Goal: Task Accomplishment & Management: Use online tool/utility

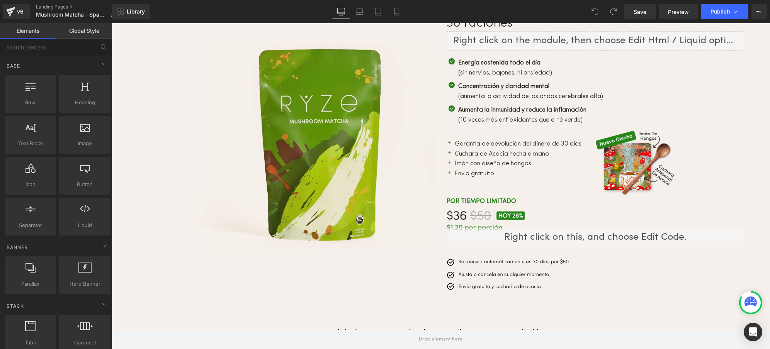
scroll to position [2857, 0]
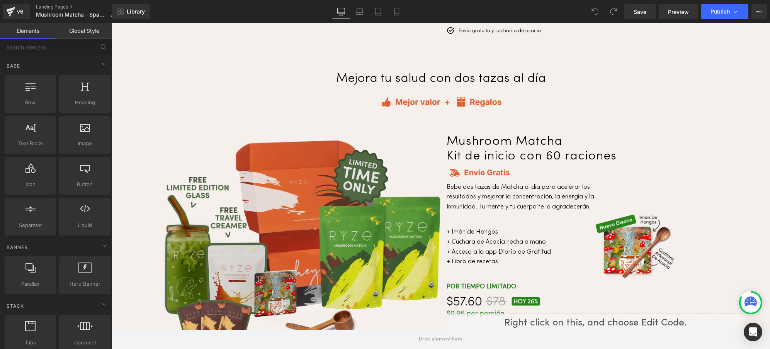
click at [298, 215] on img at bounding box center [302, 255] width 278 height 231
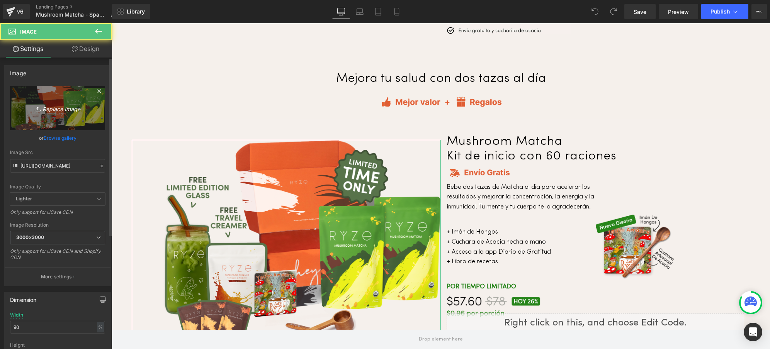
click at [53, 107] on icon "Replace Image" at bounding box center [58, 108] width 62 height 10
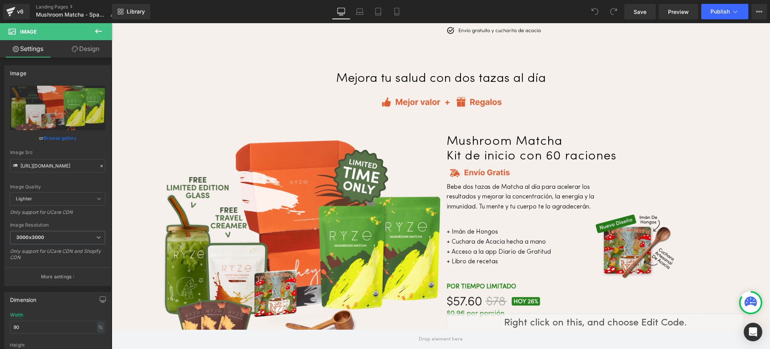
type input "C:\fakepath\Matcha.fall.sale.website.mushroom-matcha-starter-60-servings.webp"
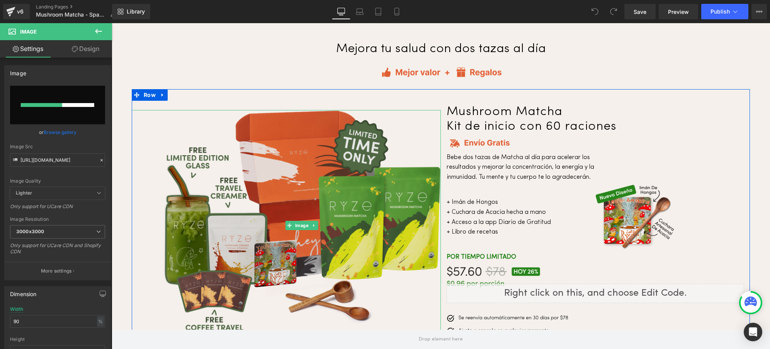
scroll to position [2908, 0]
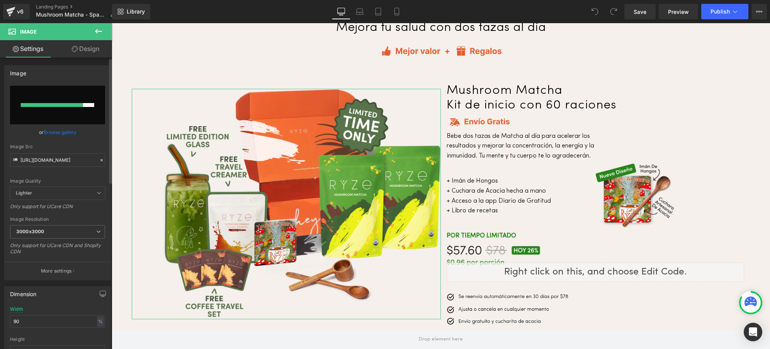
click at [99, 160] on icon at bounding box center [101, 160] width 5 height 5
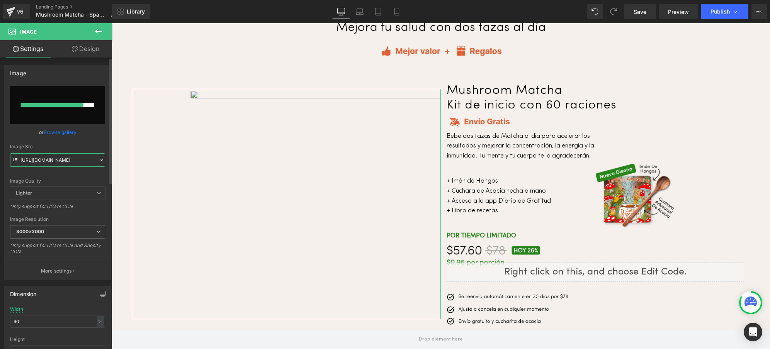
click at [48, 160] on input "https://cdn.shopify.com/s/files/1/0247/8597/7449/files/Matcha.national.mushroom…" at bounding box center [57, 160] width 95 height 14
click at [48, 134] on link "Browse gallery" at bounding box center [60, 133] width 33 height 14
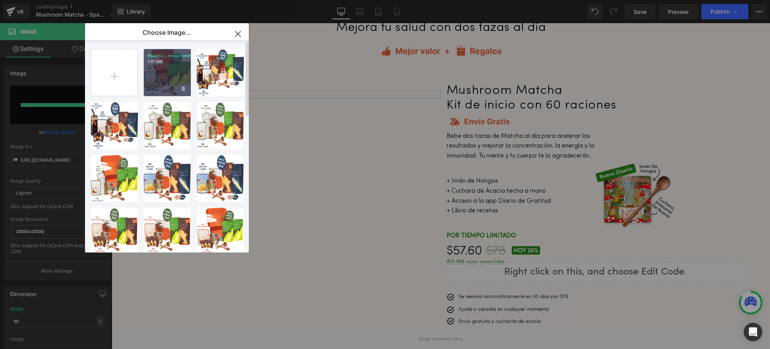
drag, startPoint x: 170, startPoint y: 75, endPoint x: 59, endPoint y: 52, distance: 113.9
click at [170, 75] on div "Matcha...mushr.webp 1.41 MB" at bounding box center [167, 72] width 47 height 47
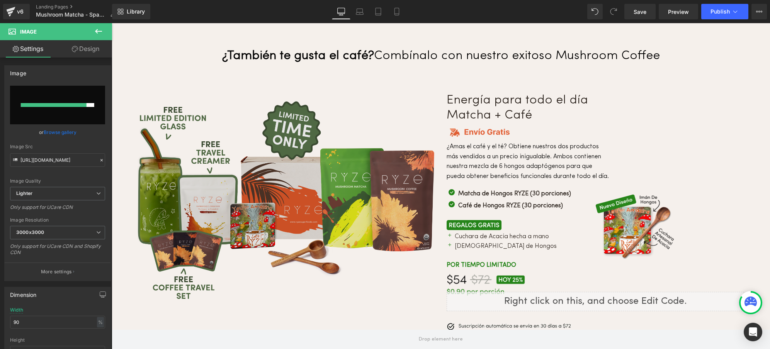
scroll to position [3218, 0]
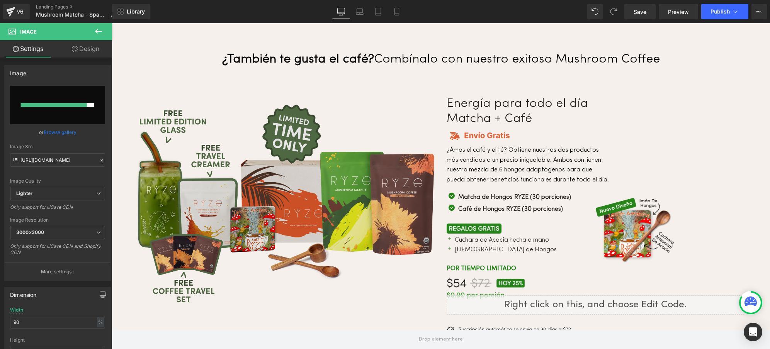
click at [279, 168] on img at bounding box center [286, 204] width 297 height 200
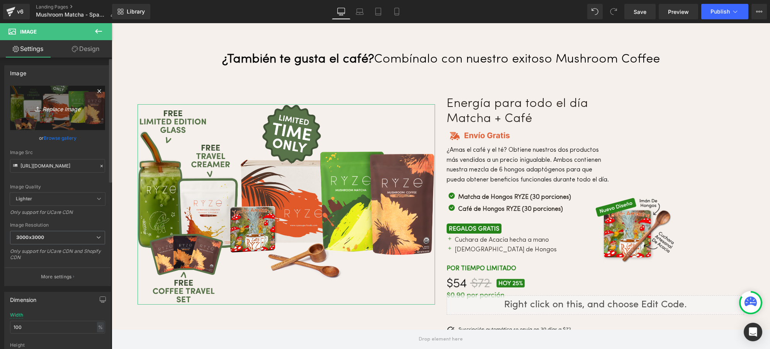
click at [46, 109] on icon "Replace Image" at bounding box center [58, 108] width 62 height 10
type input "C:\fakepath\Matcha.fall.sale.website.all-day-energy-bundle-matcha-coffee.webp"
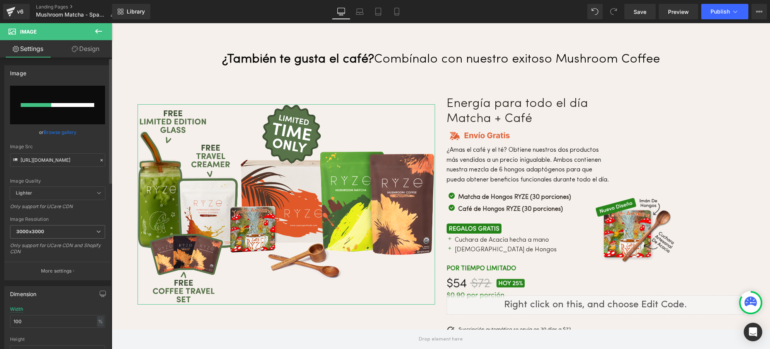
click at [60, 132] on link "Browse gallery" at bounding box center [60, 133] width 33 height 14
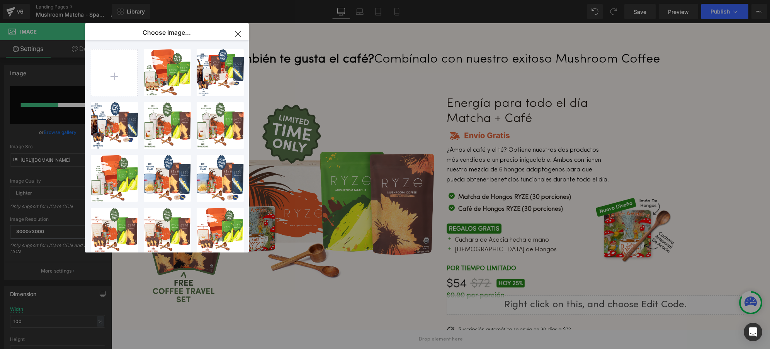
click at [236, 35] on icon "button" at bounding box center [237, 33] width 5 height 5
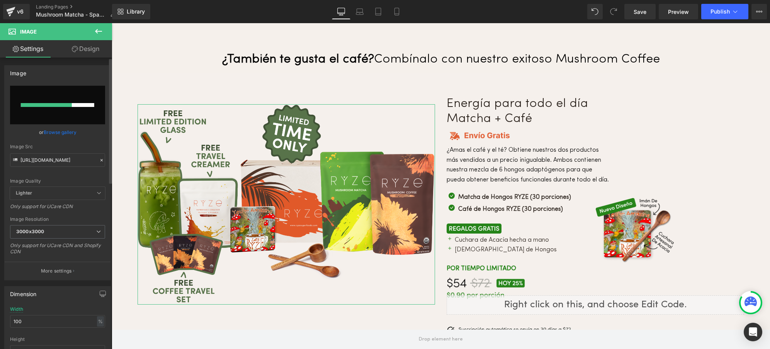
click at [65, 130] on link "Browse gallery" at bounding box center [60, 133] width 33 height 14
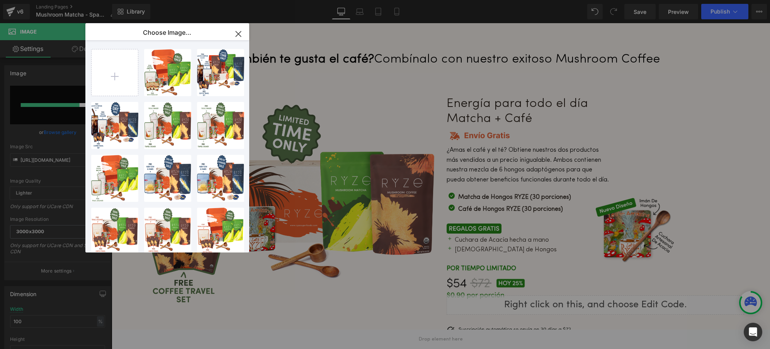
click at [238, 34] on icon "button" at bounding box center [238, 34] width 12 height 12
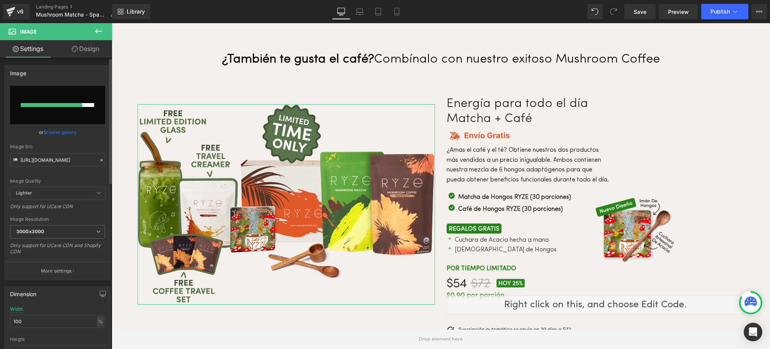
click at [100, 161] on icon at bounding box center [101, 160] width 2 height 2
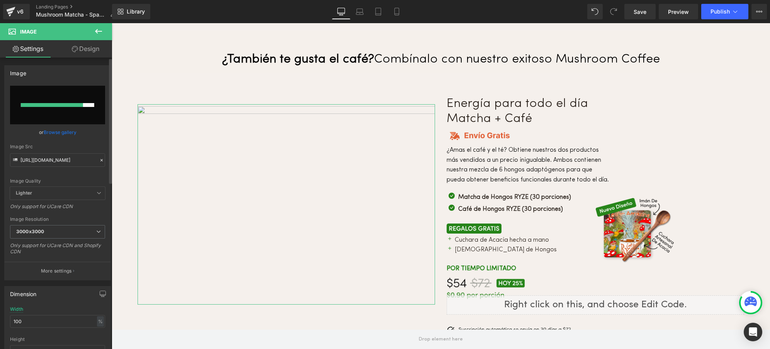
click at [61, 131] on link "Browse gallery" at bounding box center [60, 133] width 33 height 14
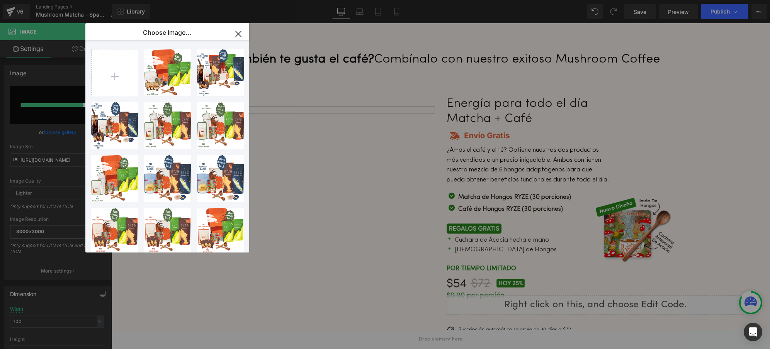
drag, startPoint x: 236, startPoint y: 34, endPoint x: 124, endPoint y: 11, distance: 114.0
click at [236, 34] on icon "button" at bounding box center [238, 34] width 12 height 12
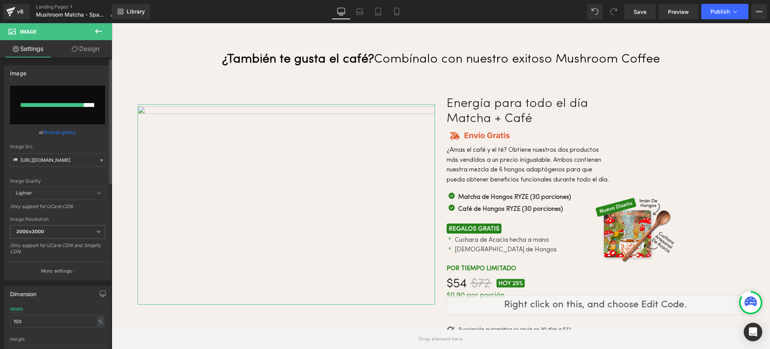
click at [55, 134] on link "Browse gallery" at bounding box center [60, 133] width 33 height 14
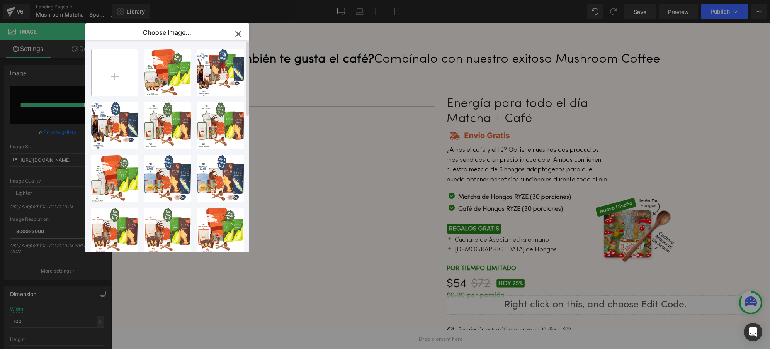
click at [119, 80] on input "file" at bounding box center [115, 72] width 46 height 46
type input "C:\fakepath\Matcha.fall.sale.website.all-day-energy-bundle-matcha-coffee.webp"
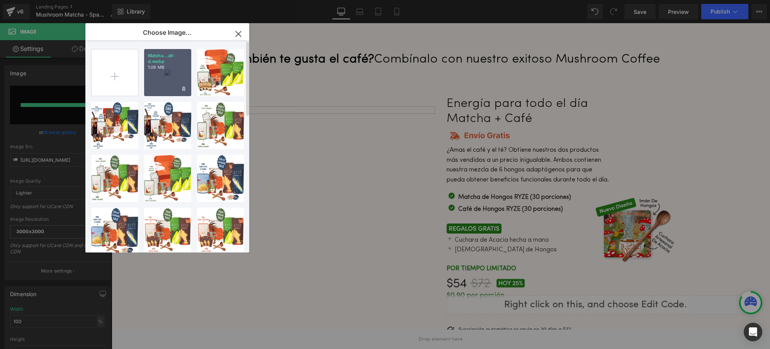
click at [160, 84] on div "Matcha...all-d.webp 1.06 MB" at bounding box center [167, 72] width 47 height 47
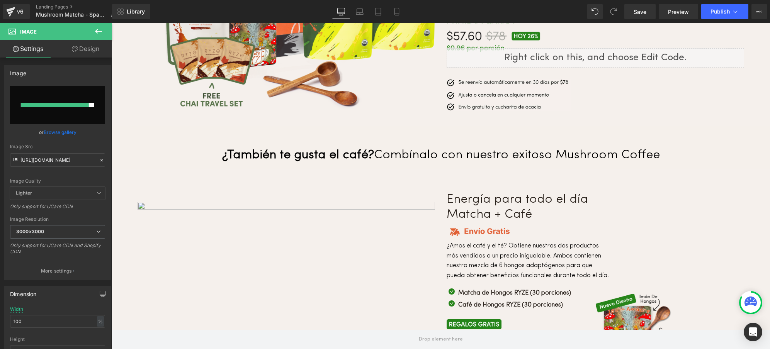
scroll to position [3112, 0]
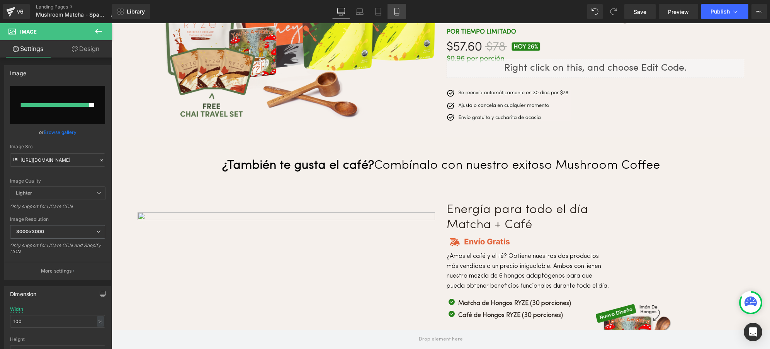
click at [394, 10] on icon at bounding box center [397, 12] width 8 height 8
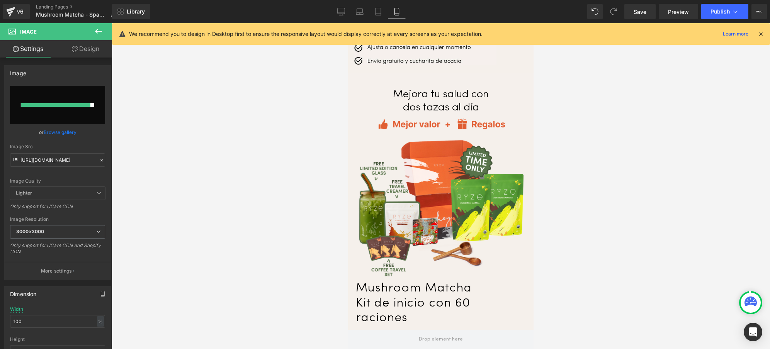
scroll to position [2176, 0]
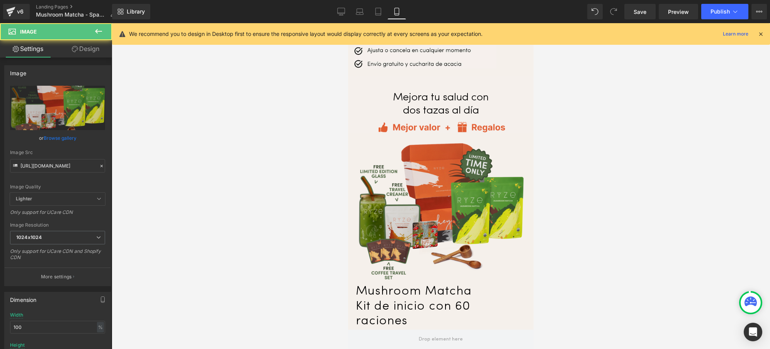
click at [437, 167] on img at bounding box center [441, 212] width 166 height 138
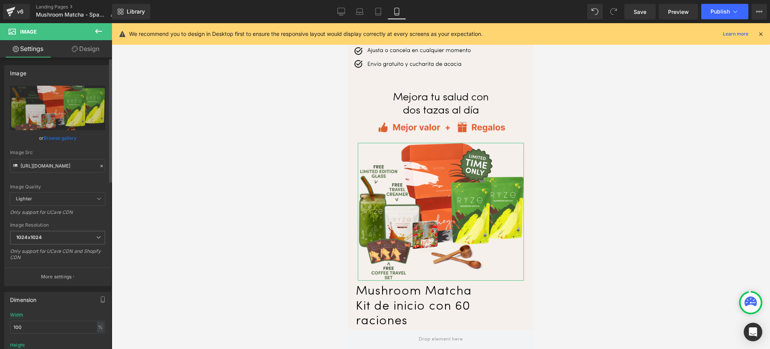
click at [46, 139] on link "Browse gallery" at bounding box center [60, 138] width 33 height 14
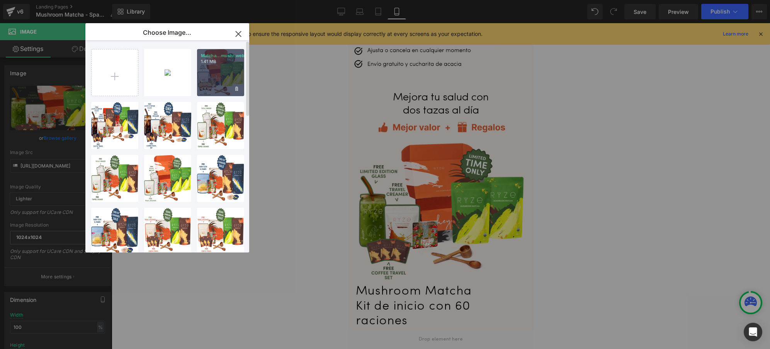
click at [209, 78] on div "Matcha...mushr.webp 1.41 MB" at bounding box center [220, 72] width 47 height 47
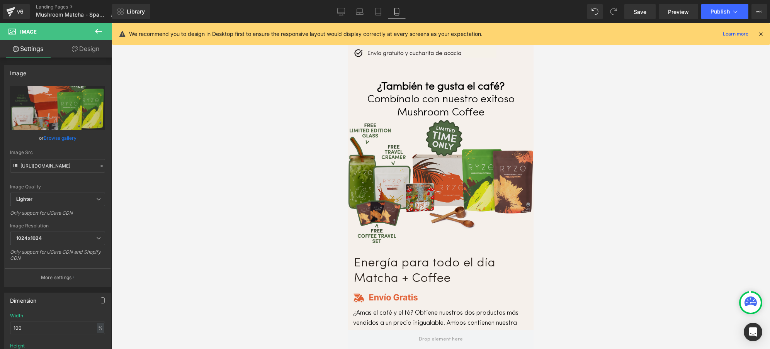
scroll to position [2661, 0]
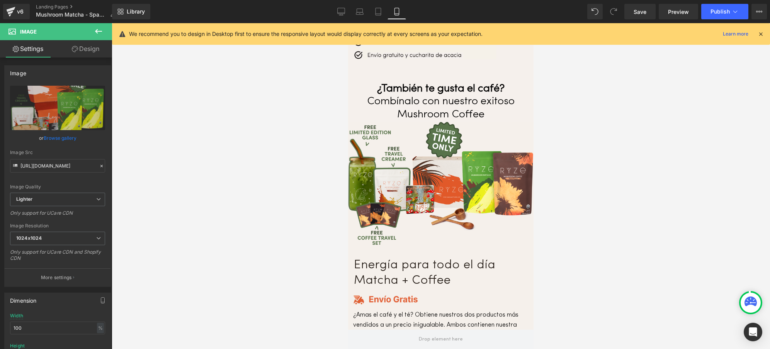
click at [423, 146] on div "Image" at bounding box center [440, 184] width 185 height 125
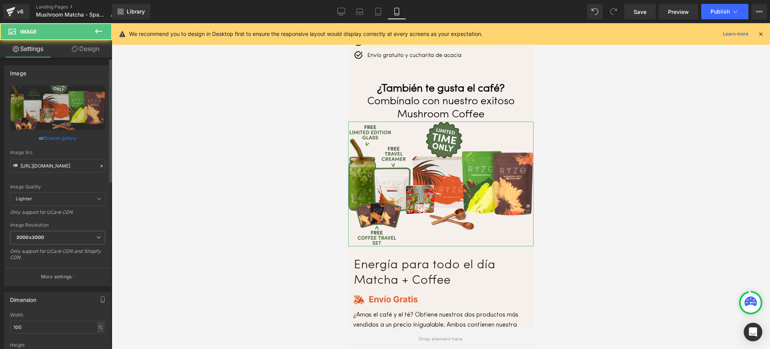
click at [70, 139] on link "Browse gallery" at bounding box center [60, 138] width 33 height 14
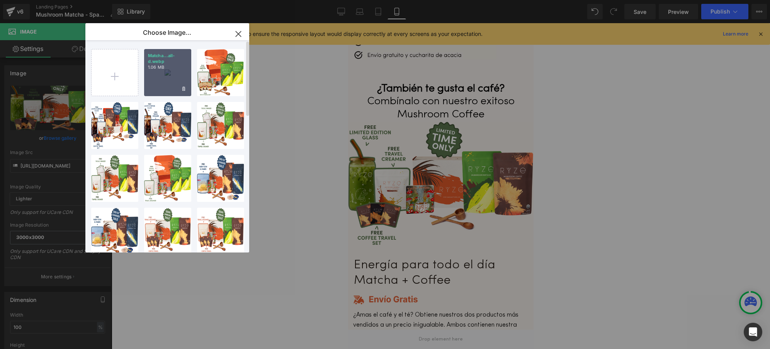
click at [160, 84] on div "Matcha...all-d.webp 1.06 MB" at bounding box center [167, 72] width 47 height 47
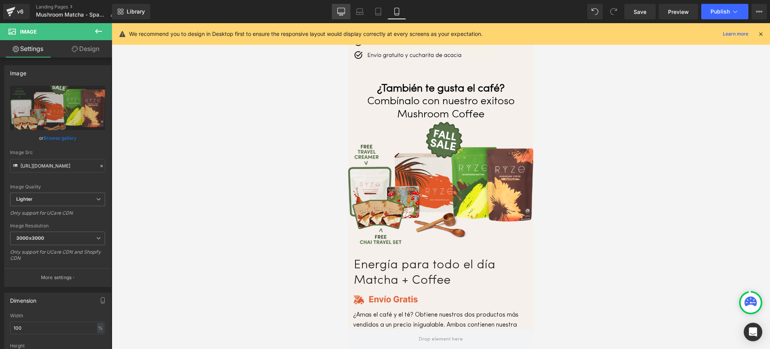
click at [341, 12] on icon at bounding box center [341, 12] width 8 height 8
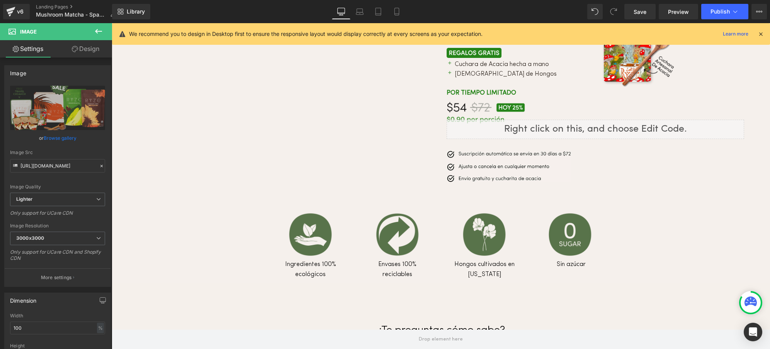
scroll to position [3236, 0]
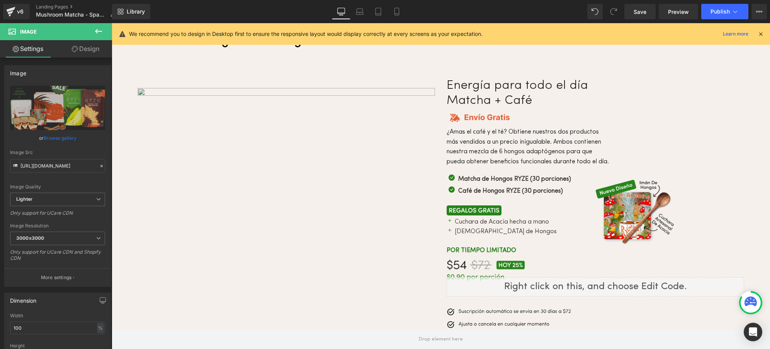
click at [220, 86] on img at bounding box center [286, 186] width 297 height 200
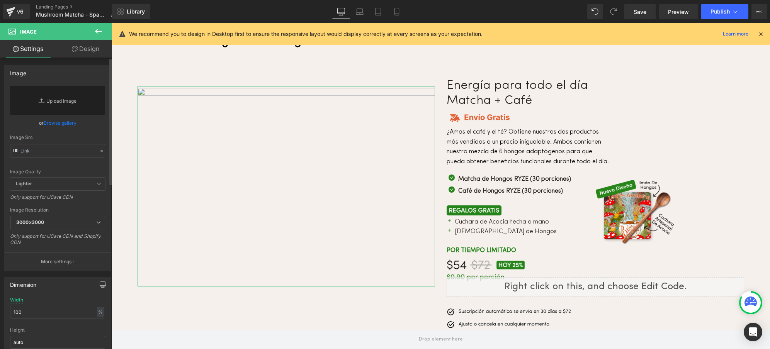
click at [64, 123] on link "Browse gallery" at bounding box center [60, 123] width 33 height 14
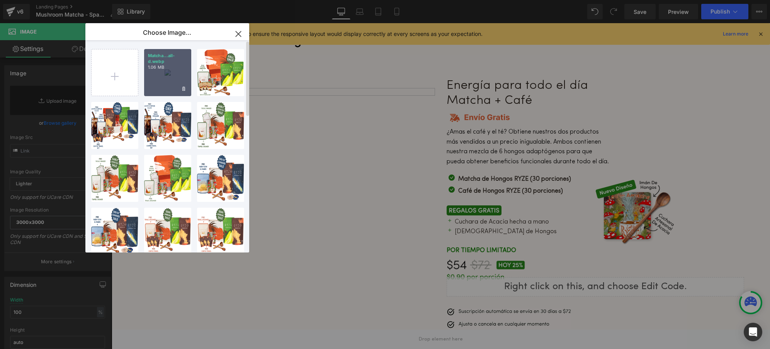
click at [160, 83] on div "Matcha...all-d.webp 1.06 MB" at bounding box center [167, 72] width 47 height 47
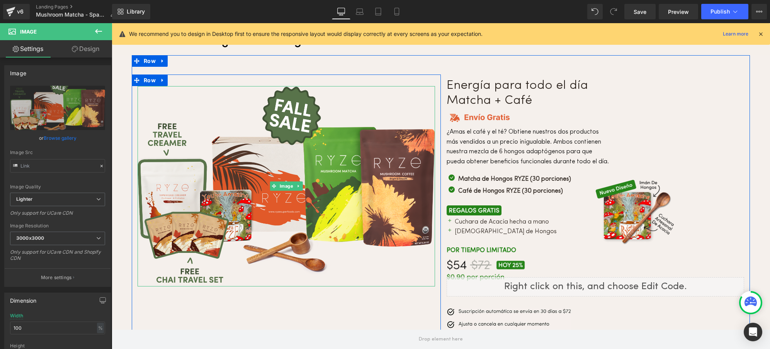
scroll to position [3495, 0]
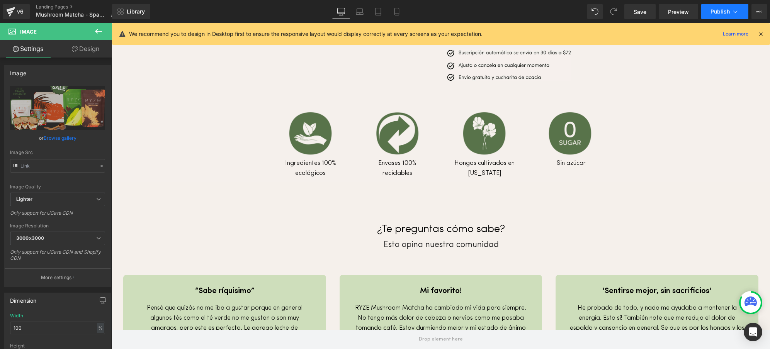
click at [720, 9] on span "Publish" at bounding box center [719, 11] width 19 height 6
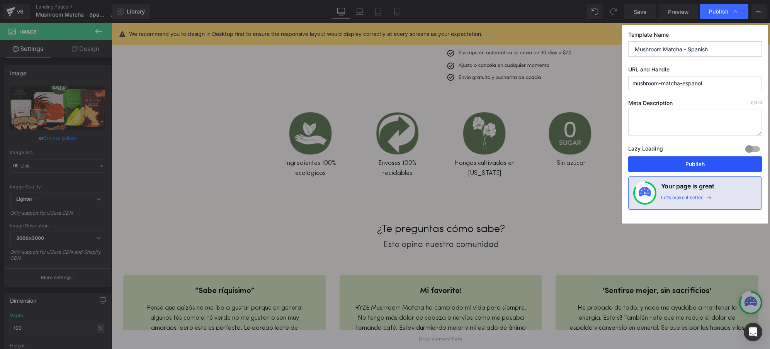
drag, startPoint x: 649, startPoint y: 168, endPoint x: 359, endPoint y: 99, distance: 298.2
click at [649, 168] on button "Publish" at bounding box center [695, 163] width 134 height 15
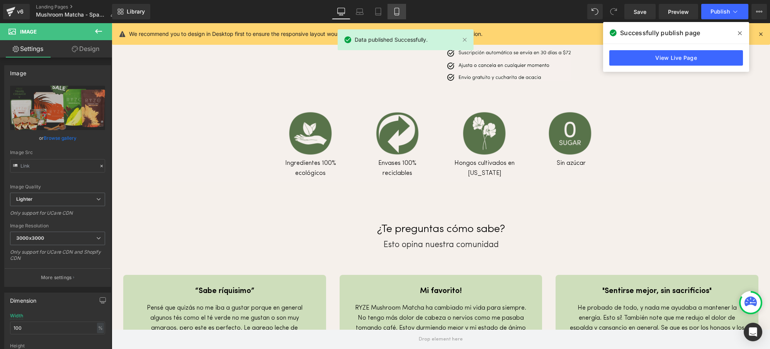
click at [393, 12] on icon at bounding box center [397, 12] width 8 height 8
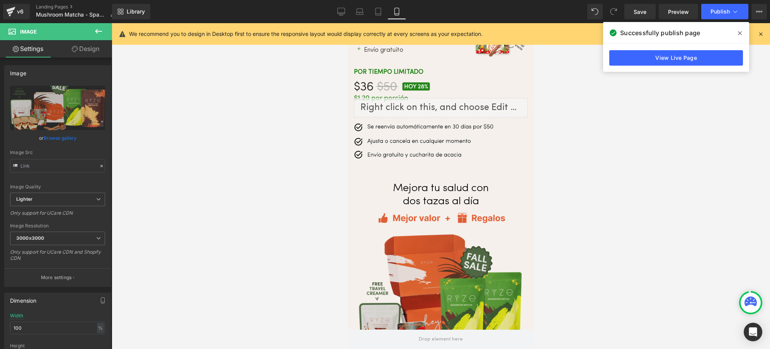
scroll to position [2083, 0]
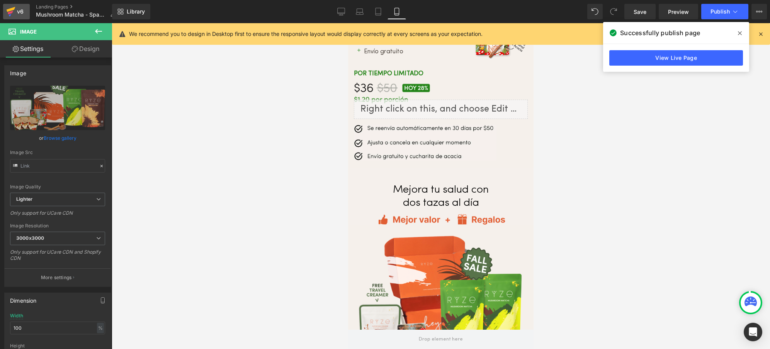
click at [16, 13] on div "v6" at bounding box center [20, 12] width 10 height 10
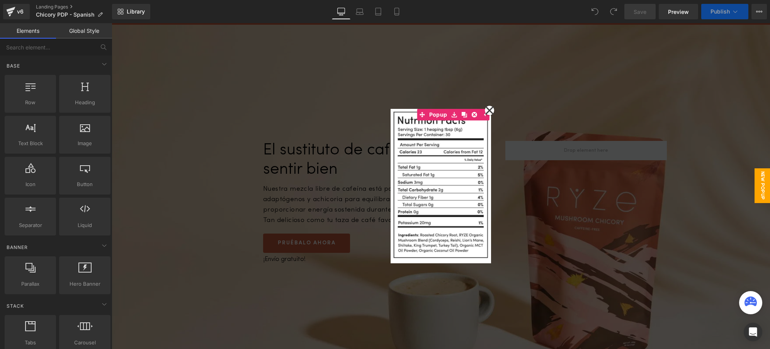
scroll to position [4657, 652]
click at [490, 110] on icon at bounding box center [489, 110] width 9 height 135
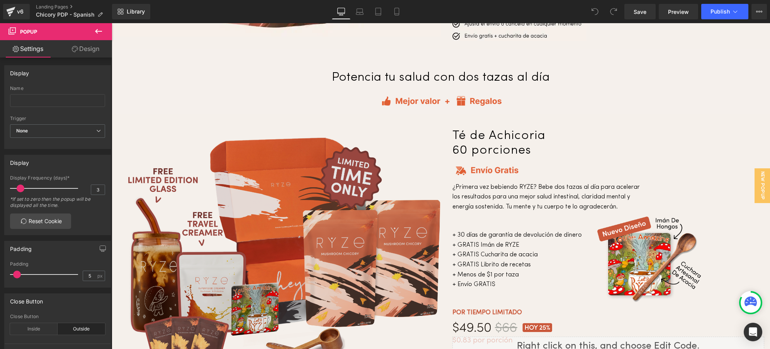
scroll to position [2269, 0]
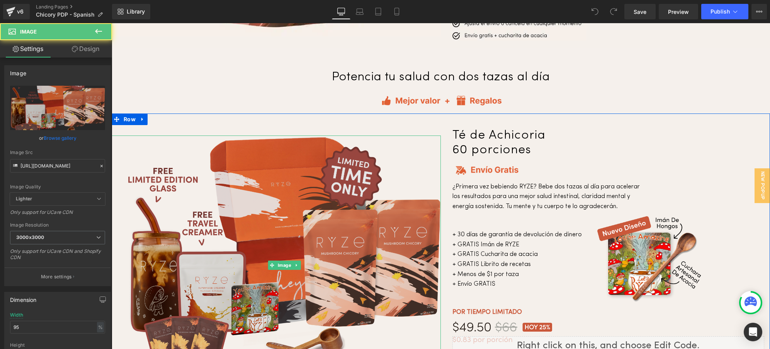
click at [353, 235] on img at bounding box center [284, 266] width 313 height 260
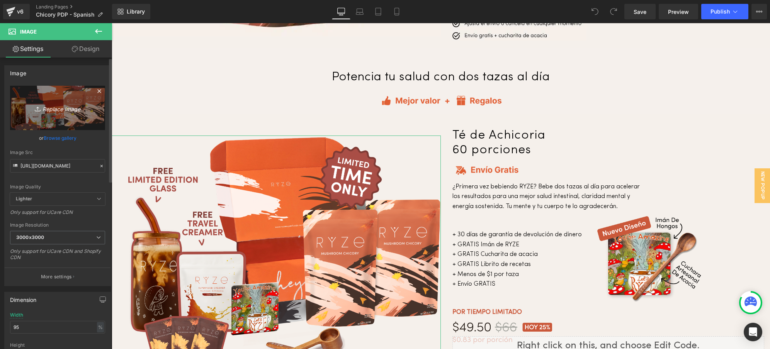
click at [54, 109] on icon "Replace Image" at bounding box center [58, 108] width 62 height 10
type input "C:\fakepath\Chicory.fall.sale.website.mushroom-chicory-starter-kit-60-servings.…"
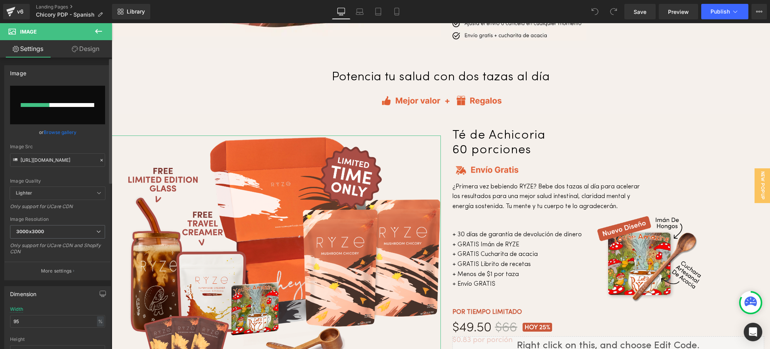
click at [99, 161] on icon at bounding box center [101, 160] width 5 height 5
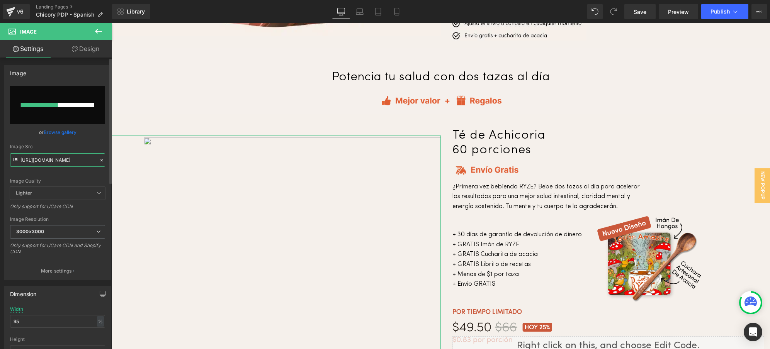
click at [67, 158] on input "[URL][DOMAIN_NAME]" at bounding box center [57, 160] width 95 height 14
click at [62, 131] on link "Browse gallery" at bounding box center [60, 133] width 33 height 14
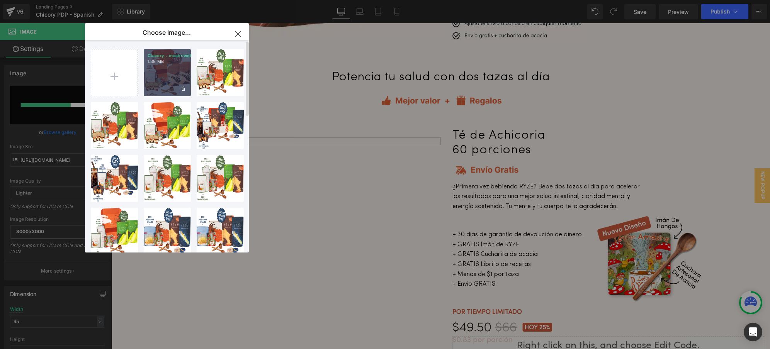
click at [165, 74] on div "Chicory...mushr.webp 1.38 MB" at bounding box center [167, 72] width 47 height 47
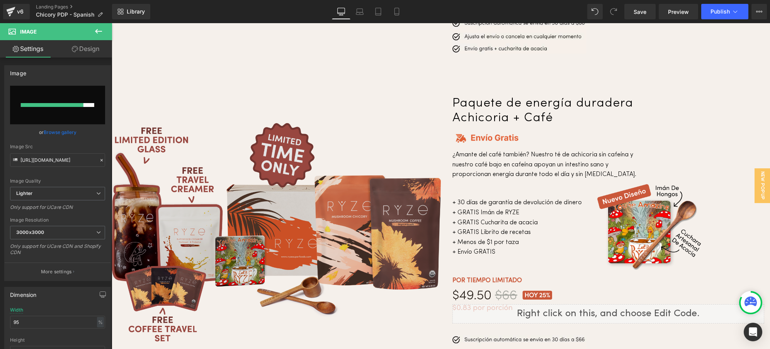
scroll to position [2611, 0]
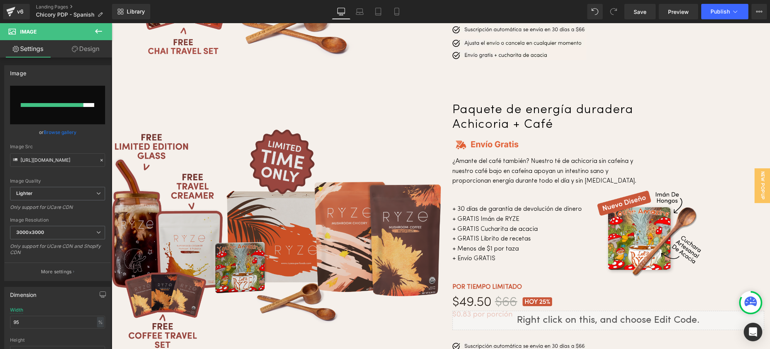
click at [272, 169] on img at bounding box center [276, 240] width 329 height 222
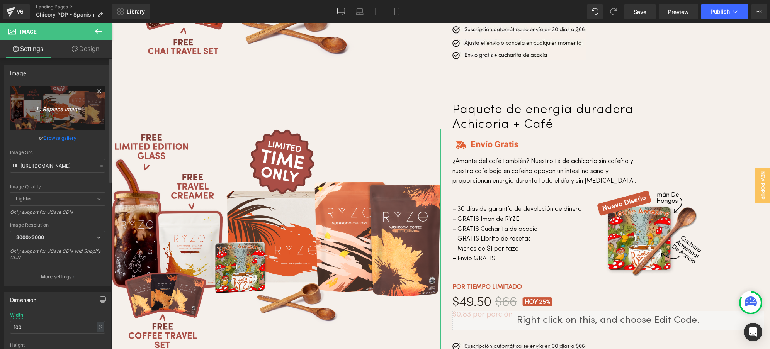
click at [58, 109] on icon "Replace Image" at bounding box center [58, 108] width 62 height 10
type input "C:\fakepath\Chicory.fall.sale.website.ryze-lasting-energy-bundle-chicory-coffee…"
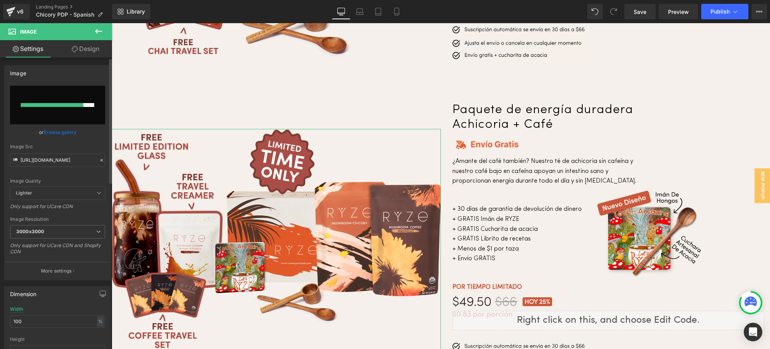
click at [54, 131] on link "Browse gallery" at bounding box center [60, 133] width 33 height 14
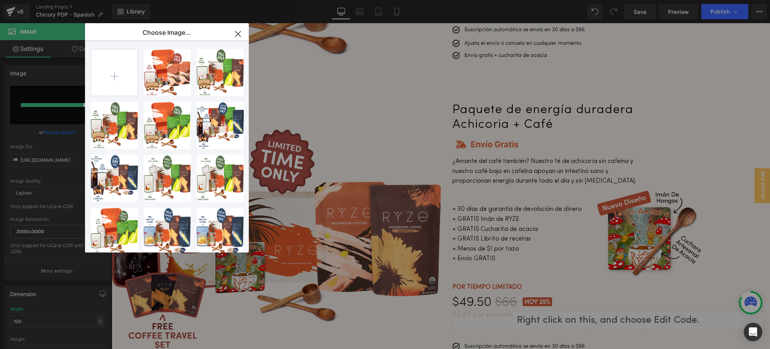
click at [234, 34] on icon "button" at bounding box center [238, 34] width 12 height 12
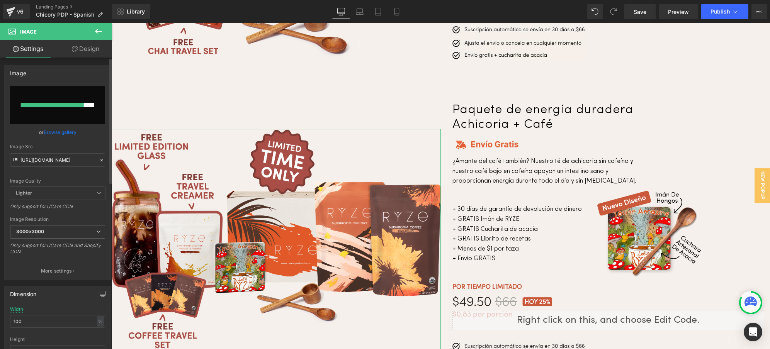
click at [99, 158] on icon at bounding box center [101, 160] width 5 height 5
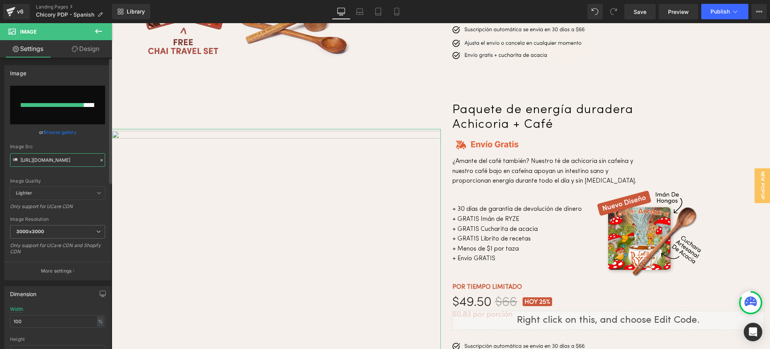
click at [33, 165] on input "[URL][DOMAIN_NAME]" at bounding box center [57, 160] width 95 height 14
click at [57, 131] on link "Browse gallery" at bounding box center [60, 133] width 33 height 14
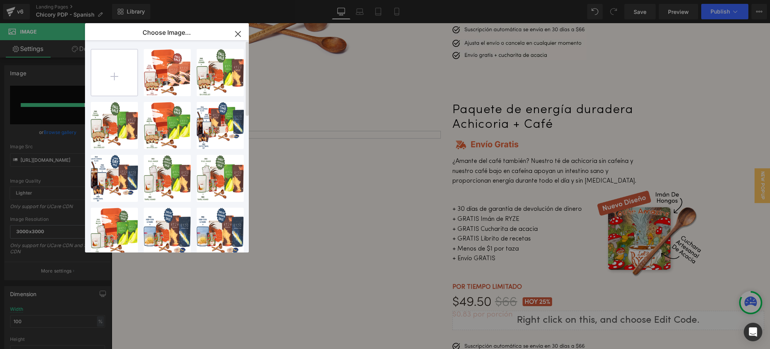
click at [117, 75] on input "file" at bounding box center [114, 72] width 46 height 46
type input "C:\fakepath\Chicory.fall.sale.website.ryze-lasting-energy-bundle-chicory-coffee…"
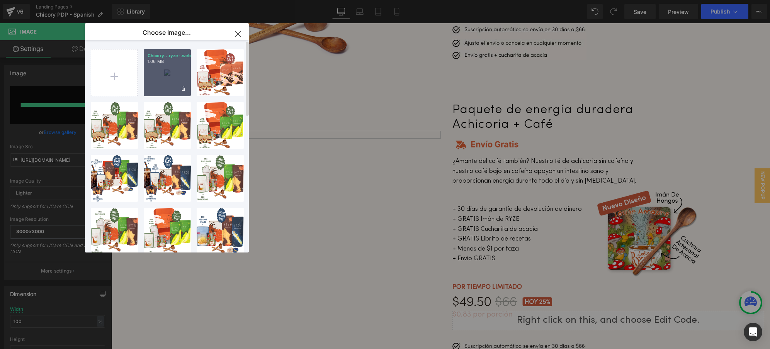
click at [156, 75] on div "Chicory...ryze-.webp 1.06 MB" at bounding box center [167, 72] width 47 height 47
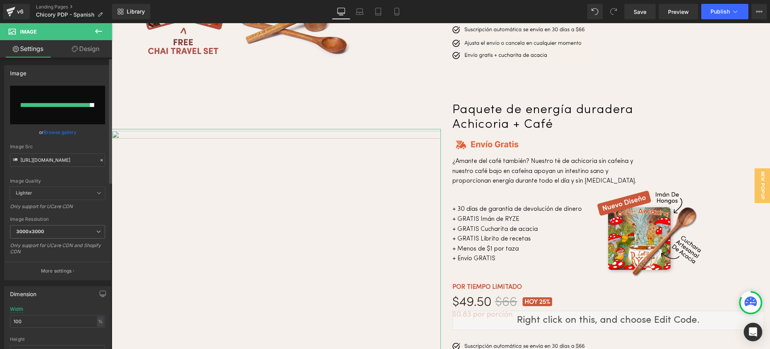
click at [61, 134] on link "Browse gallery" at bounding box center [60, 133] width 33 height 14
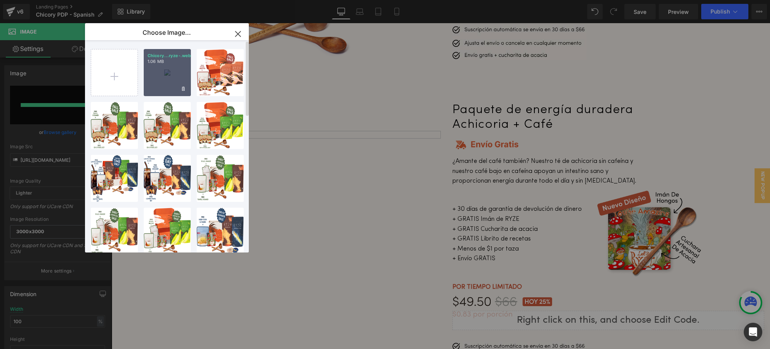
click at [168, 80] on div "Chicory...ryze-.webp 1.06 MB" at bounding box center [167, 72] width 47 height 47
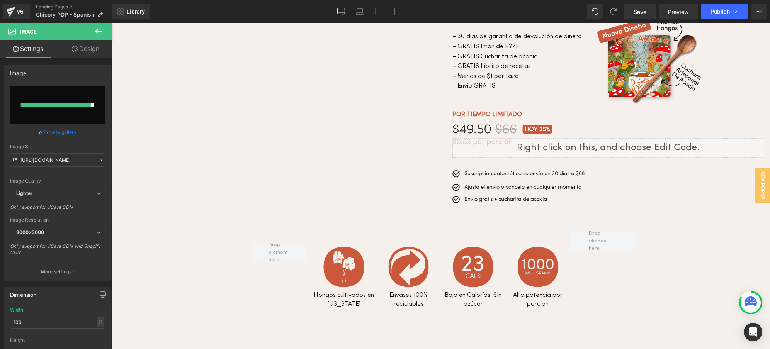
scroll to position [2950, 0]
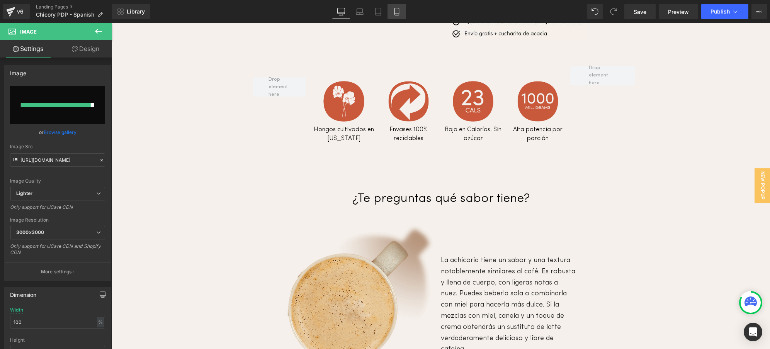
click at [399, 13] on icon at bounding box center [397, 12] width 8 height 8
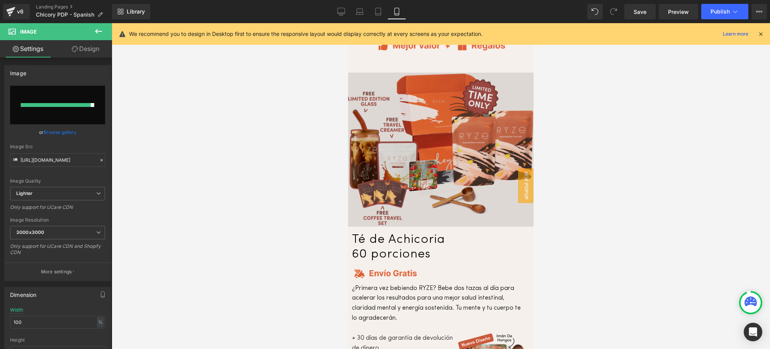
scroll to position [2175, 0]
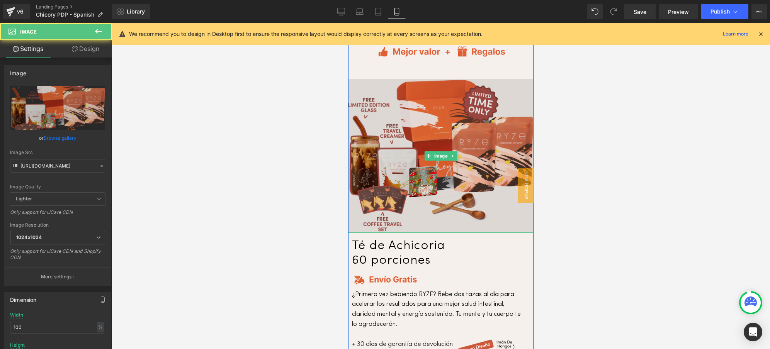
click at [427, 143] on img at bounding box center [440, 156] width 185 height 154
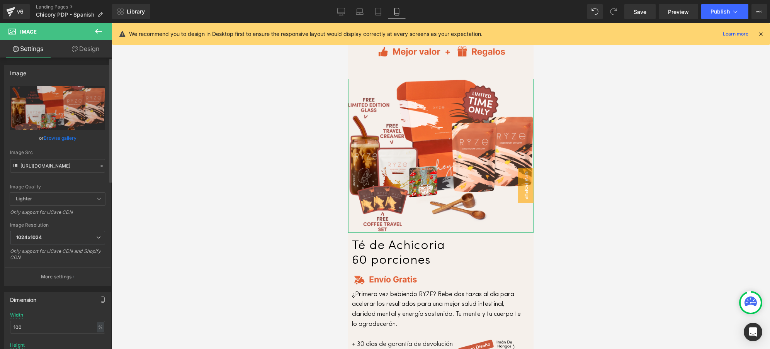
click at [99, 166] on icon at bounding box center [101, 165] width 5 height 5
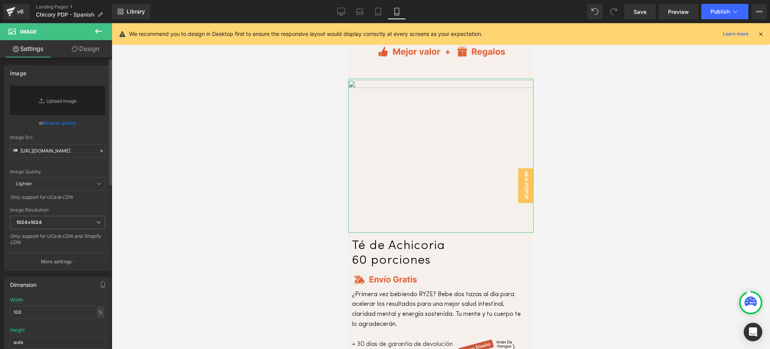
click at [46, 123] on link "Browse gallery" at bounding box center [60, 123] width 33 height 14
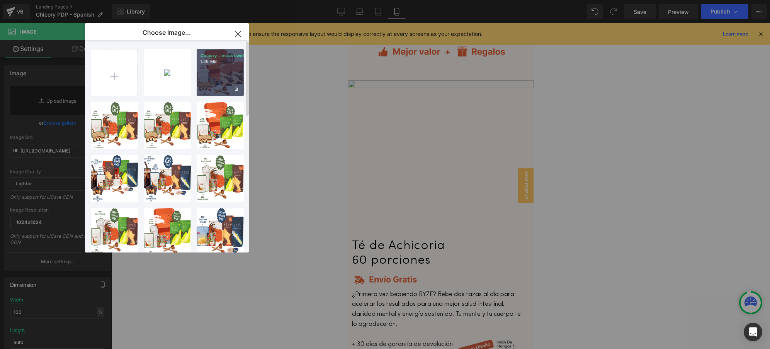
click at [218, 79] on div "Chicory...mushr.webp 1.38 MB" at bounding box center [220, 72] width 47 height 47
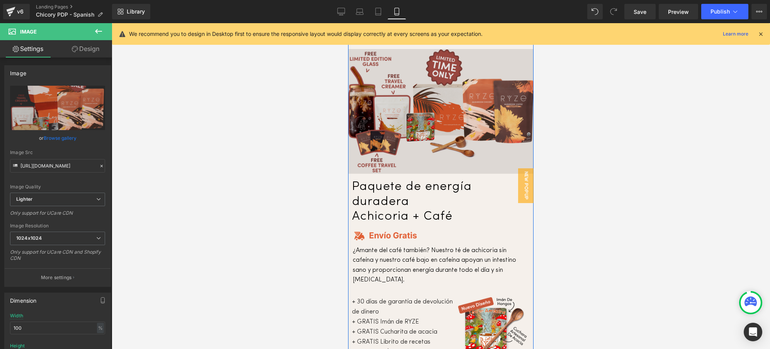
scroll to position [2617, 0]
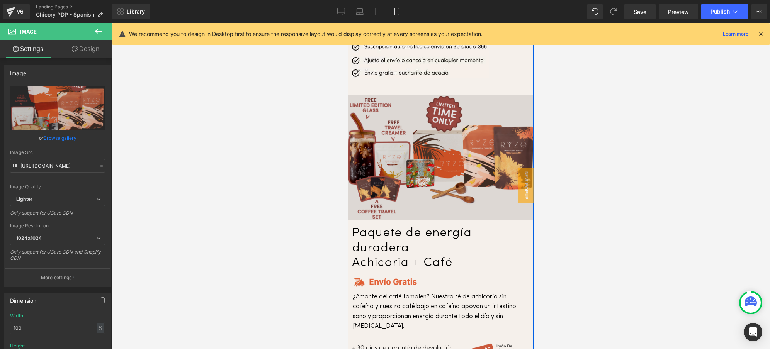
click at [429, 134] on div "Image" at bounding box center [440, 157] width 185 height 125
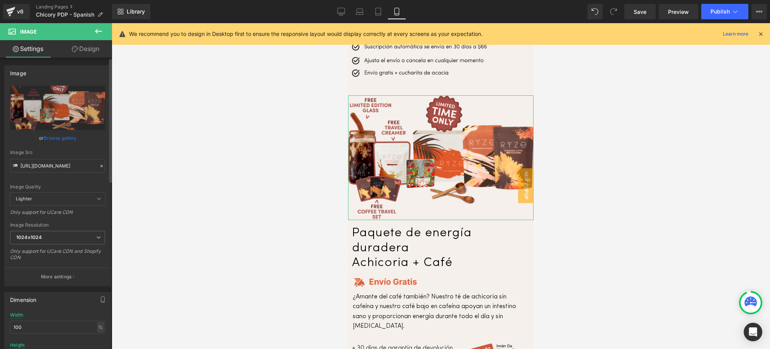
click at [60, 138] on link "Browse gallery" at bounding box center [60, 138] width 33 height 14
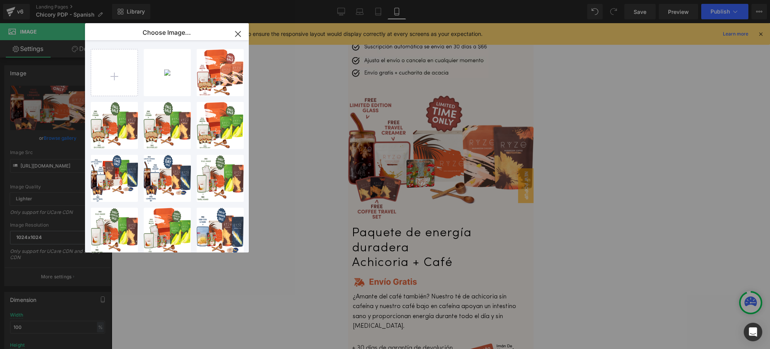
click at [0, 0] on div "Chicory...ryze-.webp 1.06 MB" at bounding box center [0, 0] width 0 height 0
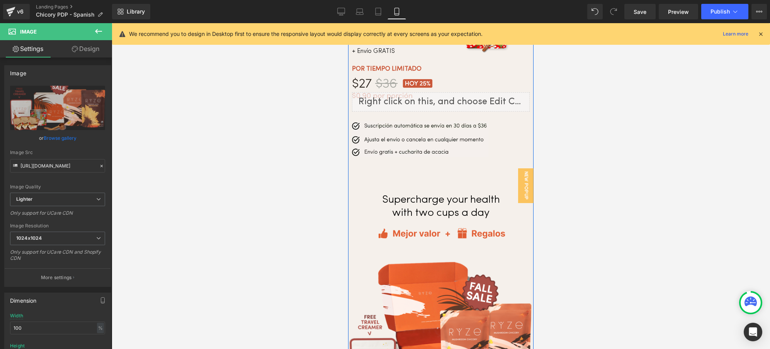
scroll to position [1925, 0]
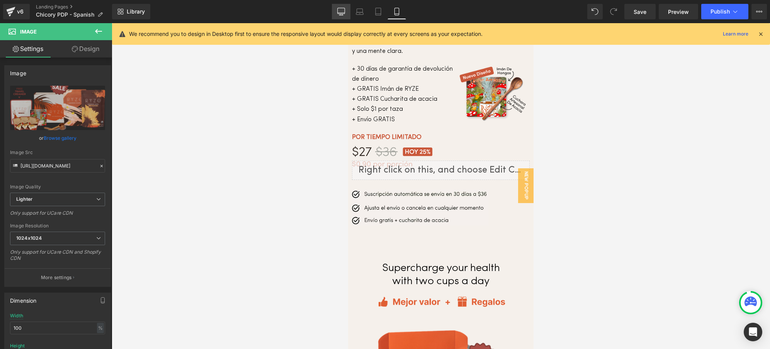
click at [344, 8] on icon at bounding box center [341, 12] width 8 height 8
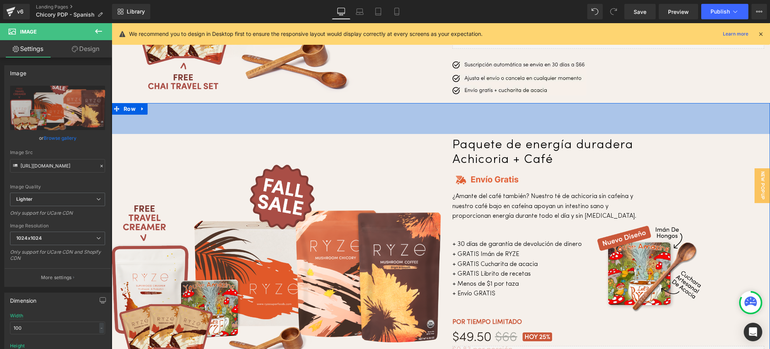
scroll to position [2577, 0]
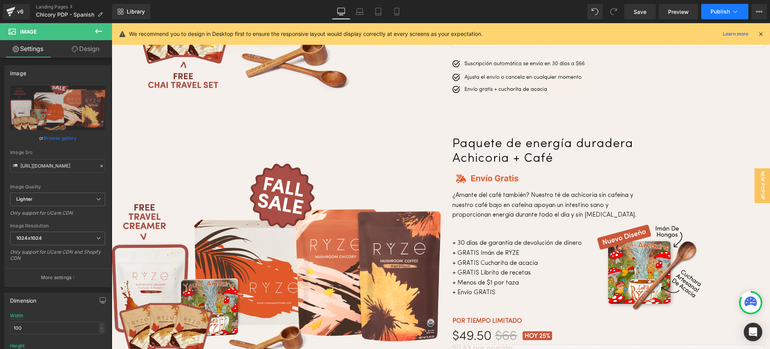
click at [714, 9] on span "Publish" at bounding box center [719, 11] width 19 height 6
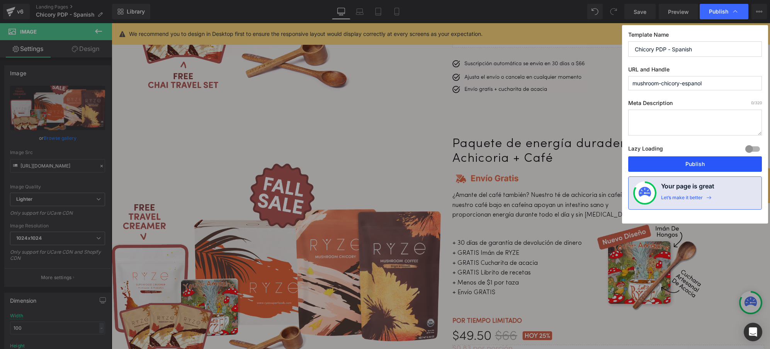
click at [676, 164] on button "Publish" at bounding box center [695, 163] width 134 height 15
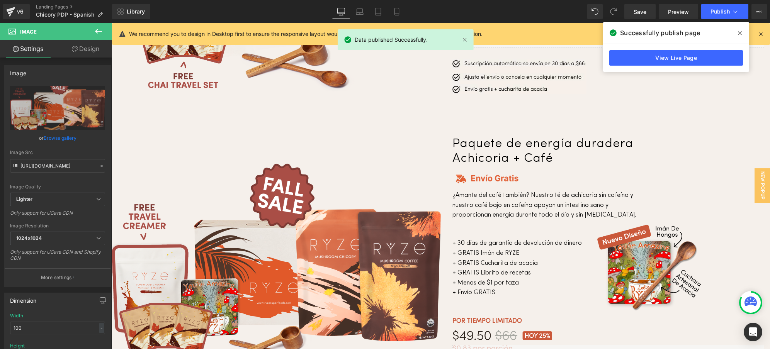
click at [739, 34] on icon at bounding box center [740, 33] width 4 height 4
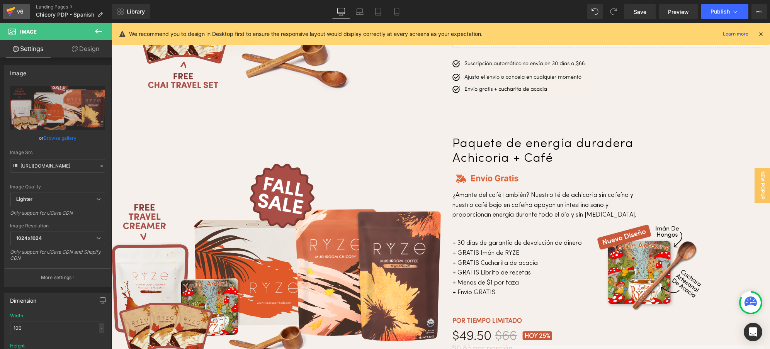
click at [9, 16] on icon at bounding box center [10, 11] width 9 height 19
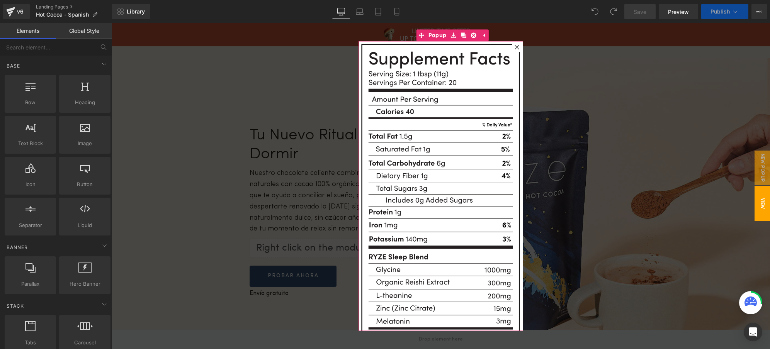
click at [515, 47] on icon at bounding box center [517, 47] width 5 height 5
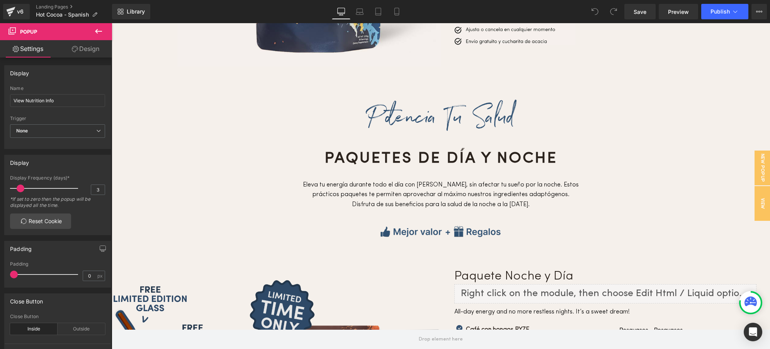
scroll to position [2560, 0]
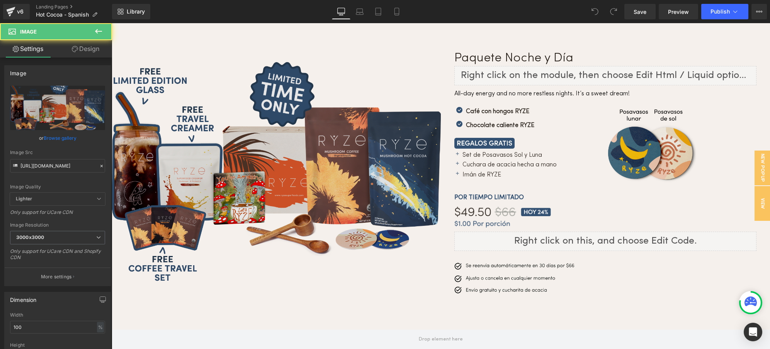
click at [265, 110] on img at bounding box center [276, 172] width 329 height 222
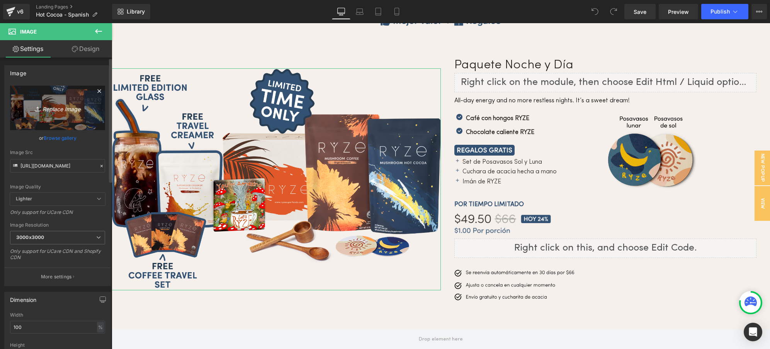
scroll to position [2546, 0]
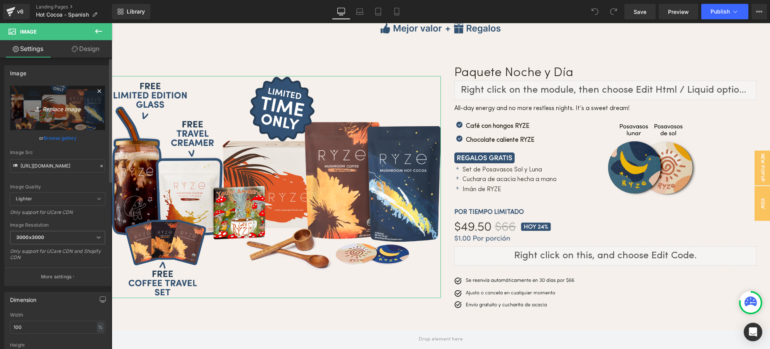
click at [49, 109] on icon "Replace Image" at bounding box center [58, 108] width 62 height 10
type input "C:\fakepath\Cocoa.fall.sale.website.day-night-bundle-coffee-cocoa.webp"
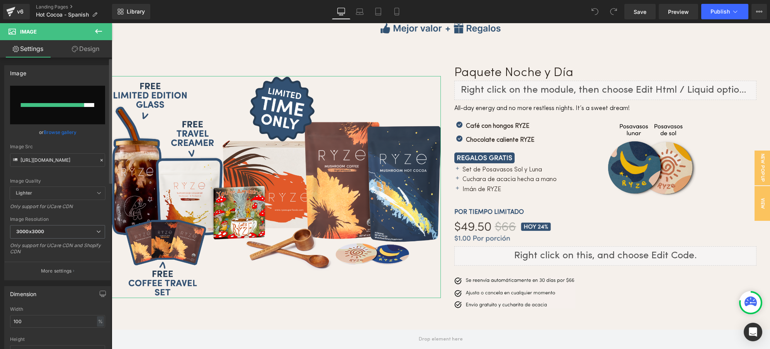
click at [55, 131] on link "Browse gallery" at bounding box center [60, 133] width 33 height 14
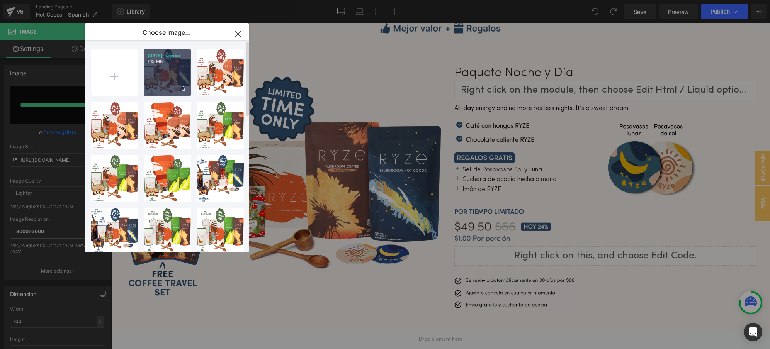
click at [157, 78] on div "Cocoa...day-n.webp 1.15 MB" at bounding box center [167, 72] width 47 height 47
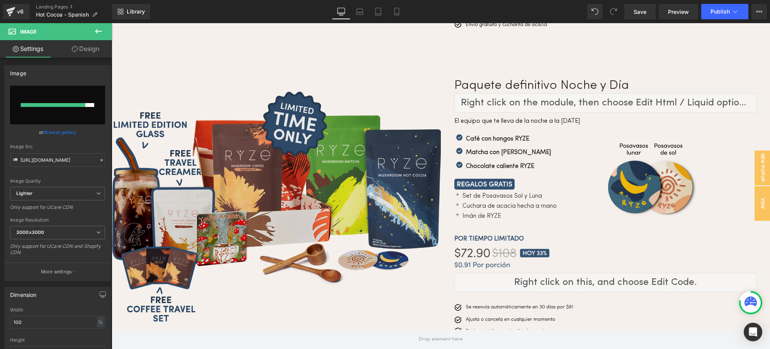
scroll to position [2830, 0]
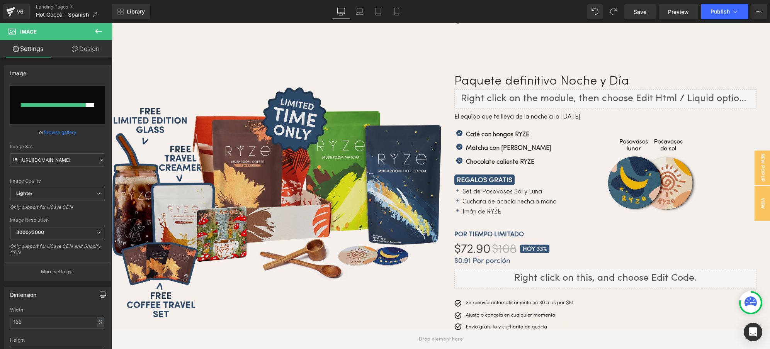
click at [312, 163] on img at bounding box center [276, 202] width 329 height 233
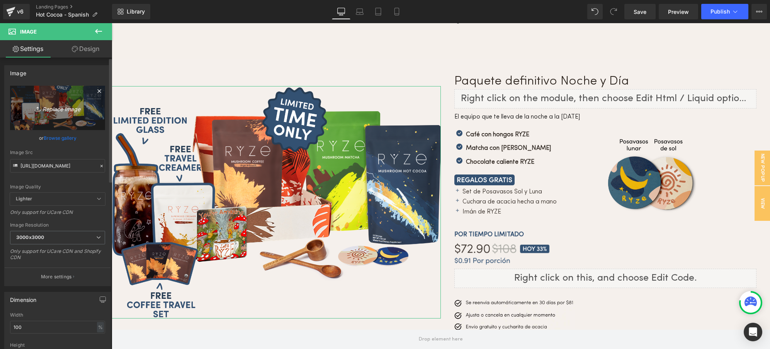
click at [52, 110] on icon "Replace Image" at bounding box center [58, 108] width 62 height 10
type input "C:\fakepath\Cocoa.fall.sale.website.the-ultimate-day-night-bundle.webp"
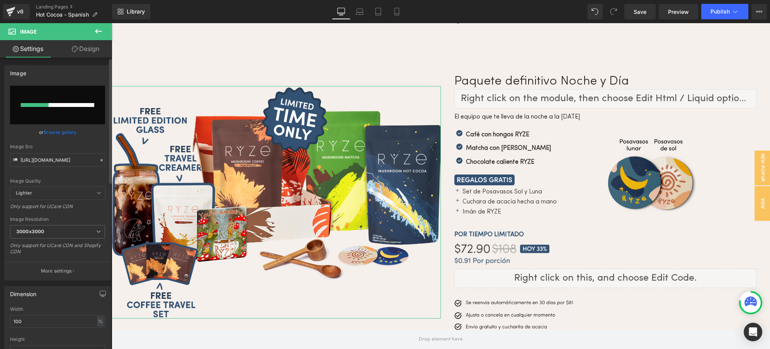
click at [66, 133] on link "Browse gallery" at bounding box center [60, 133] width 33 height 14
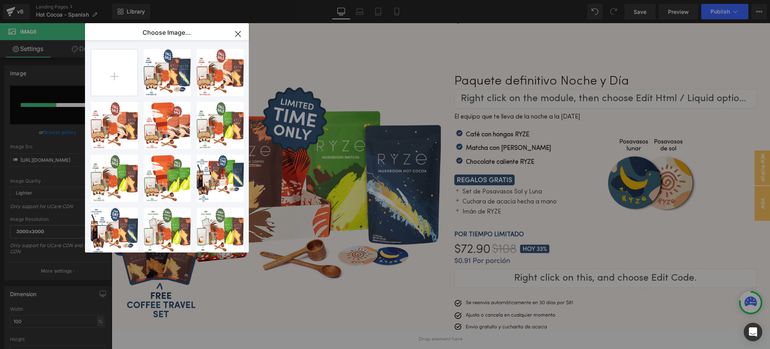
click at [237, 33] on icon "button" at bounding box center [237, 33] width 5 height 5
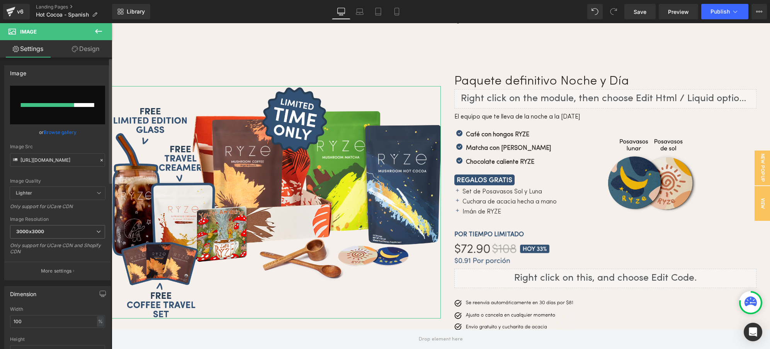
click at [99, 161] on icon at bounding box center [101, 160] width 5 height 5
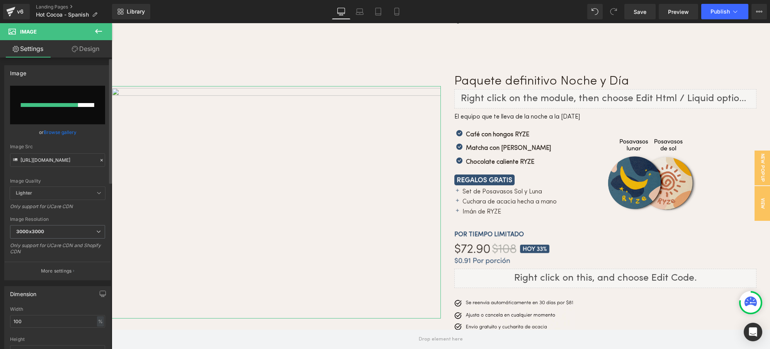
click at [56, 133] on link "Browse gallery" at bounding box center [60, 133] width 33 height 14
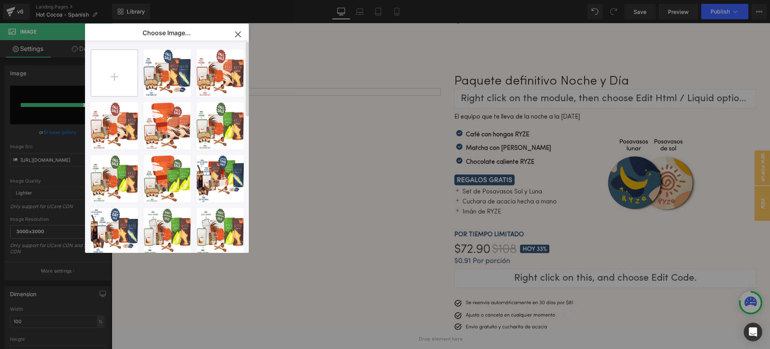
click at [113, 81] on input "file" at bounding box center [114, 73] width 46 height 46
type input "C:\fakepath\Cocoa.fall.sale.website.the-ultimate-day-night-bundle.webp"
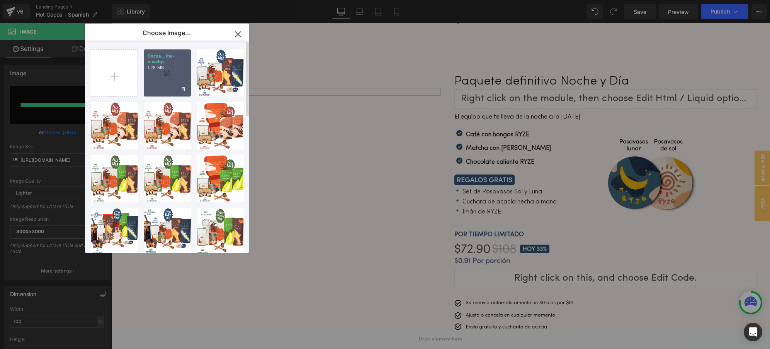
click at [171, 76] on div "Cocoa...the-u.webp 1.28 MB" at bounding box center [167, 72] width 47 height 47
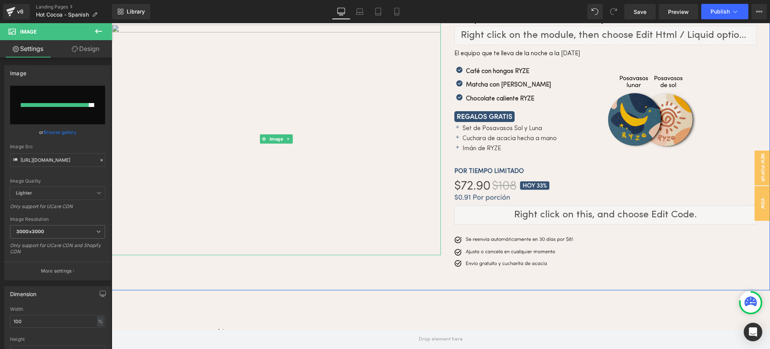
scroll to position [2920, 0]
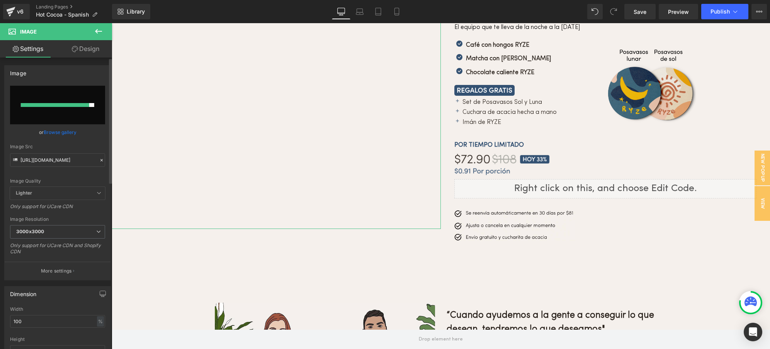
click at [56, 133] on link "Browse gallery" at bounding box center [60, 133] width 33 height 14
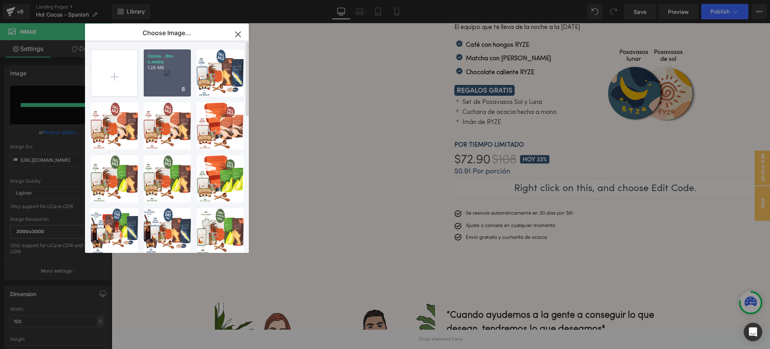
click at [170, 66] on p "1.28 MB" at bounding box center [167, 68] width 39 height 6
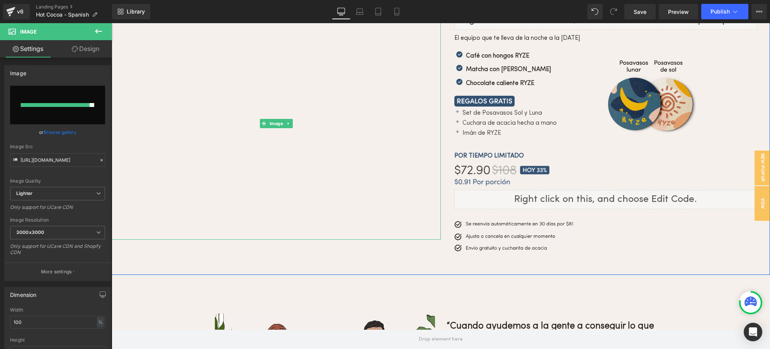
scroll to position [2778, 0]
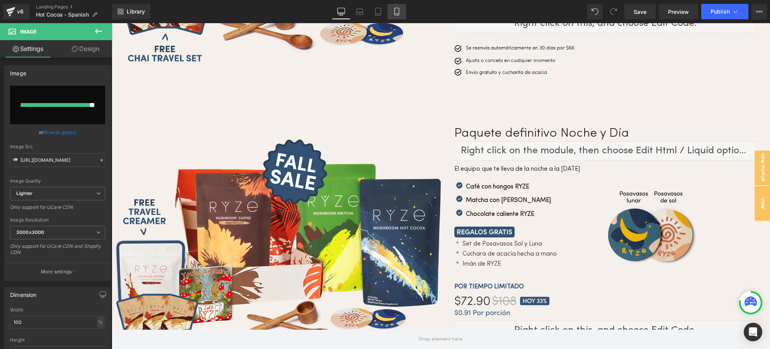
click at [398, 11] on icon at bounding box center [397, 12] width 8 height 8
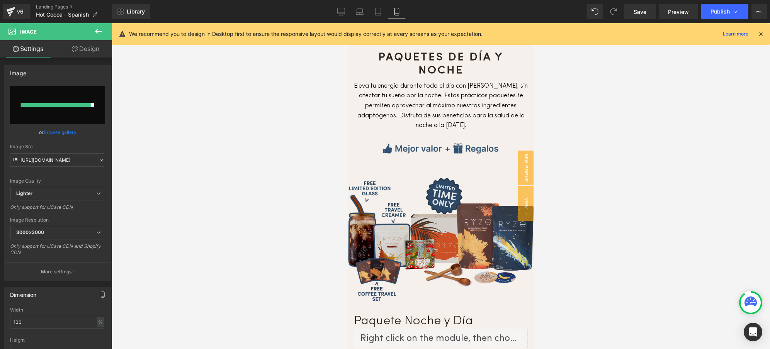
scroll to position [1991, 0]
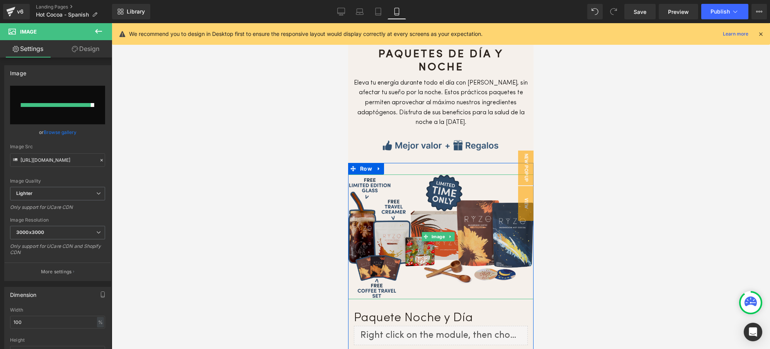
click at [446, 187] on img at bounding box center [440, 237] width 185 height 125
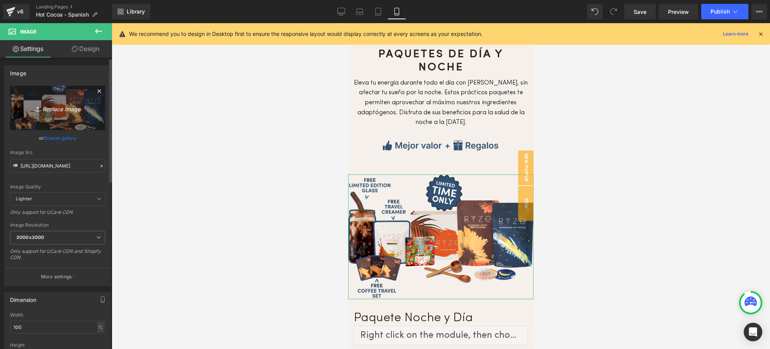
click at [54, 112] on icon "Replace Image" at bounding box center [58, 108] width 62 height 10
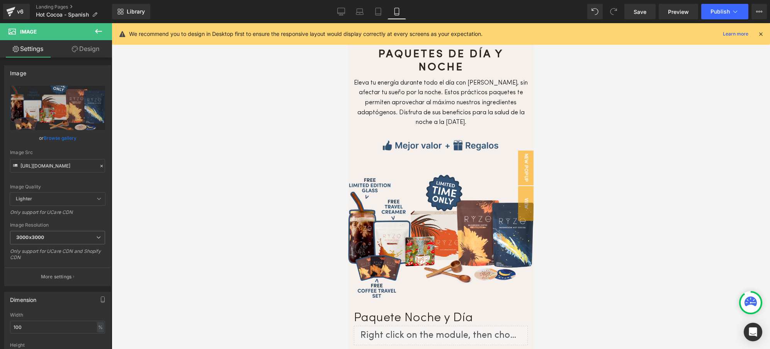
type input "C:\fakepath\Cocoa.fall.sale.website.day-night-bundle-coffee-cocoa.webp"
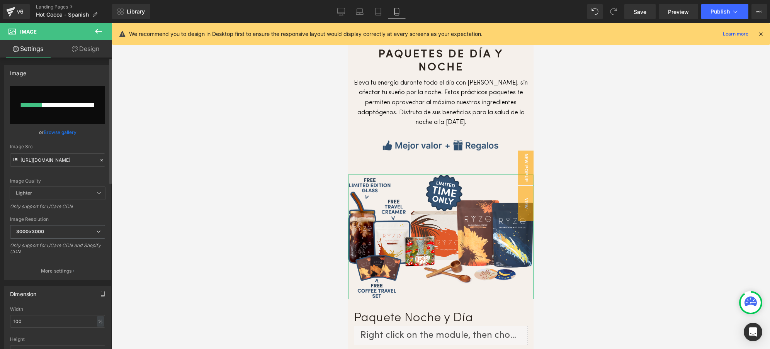
click at [57, 131] on link "Browse gallery" at bounding box center [60, 133] width 33 height 14
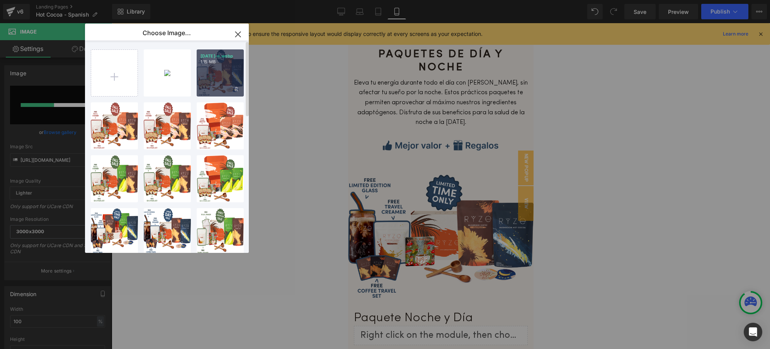
click at [216, 65] on p "1.15 MB" at bounding box center [219, 62] width 39 height 6
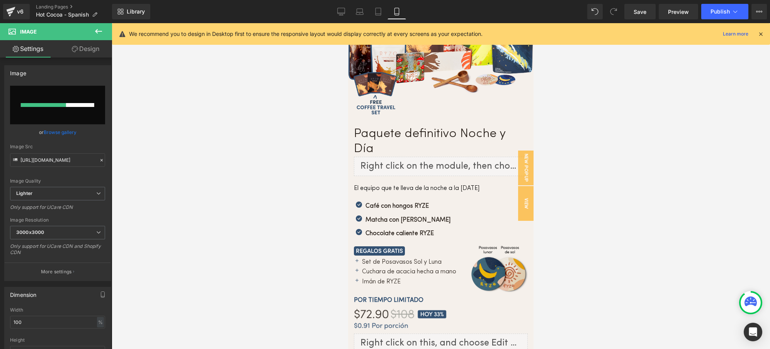
scroll to position [2441, 0]
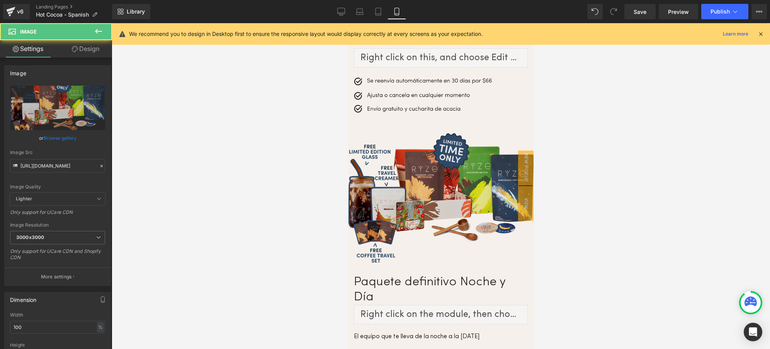
click at [419, 136] on img at bounding box center [440, 198] width 185 height 131
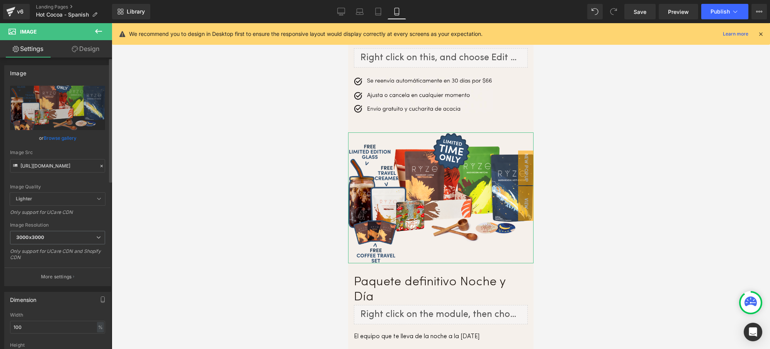
click at [65, 138] on link "Browse gallery" at bounding box center [60, 138] width 33 height 14
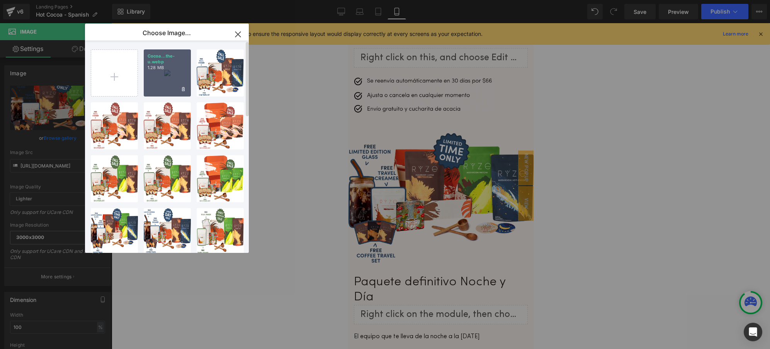
click at [179, 68] on p "1.28 MB" at bounding box center [167, 68] width 39 height 6
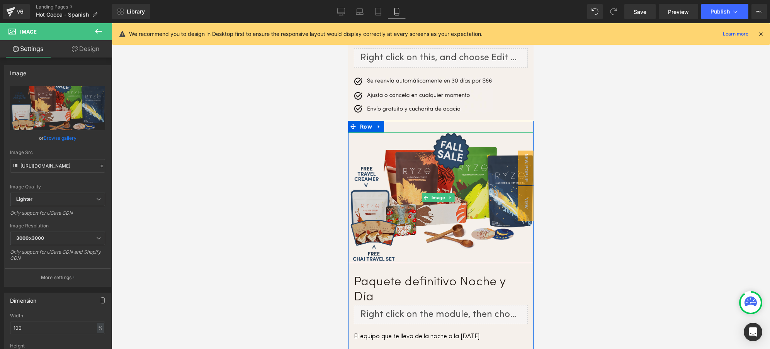
scroll to position [2698, 0]
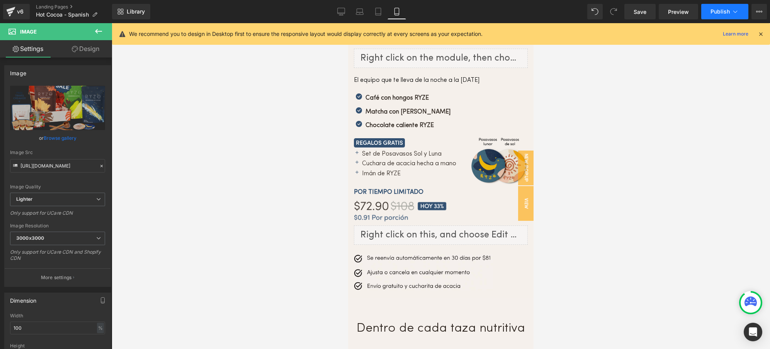
click at [717, 13] on span "Publish" at bounding box center [719, 11] width 19 height 6
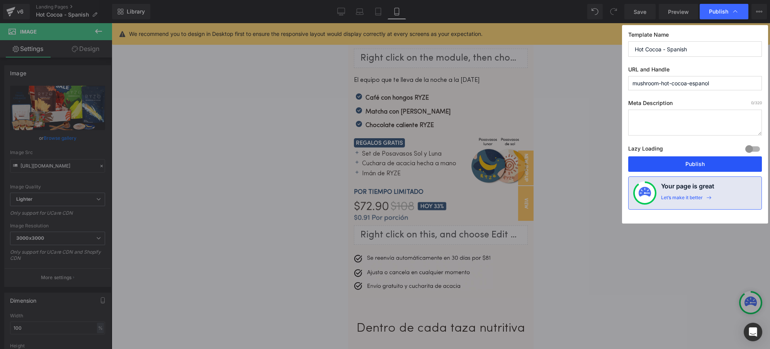
click at [689, 163] on button "Publish" at bounding box center [695, 163] width 134 height 15
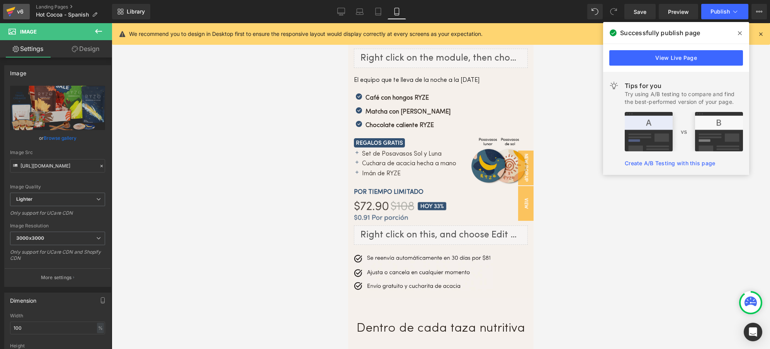
click at [23, 10] on div "v6" at bounding box center [20, 12] width 10 height 10
